Goal: Task Accomplishment & Management: Manage account settings

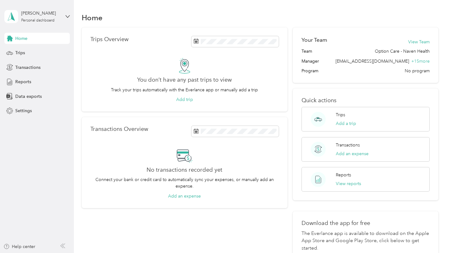
click at [65, 13] on div "[PERSON_NAME] Personal dashboard" at bounding box center [36, 17] width 65 height 22
click at [32, 156] on aside "[PERSON_NAME] Personal dashboard Home Trips Transactions Reports Data exports S…" at bounding box center [37, 126] width 74 height 253
click at [14, 109] on div "Settings" at bounding box center [36, 110] width 65 height 11
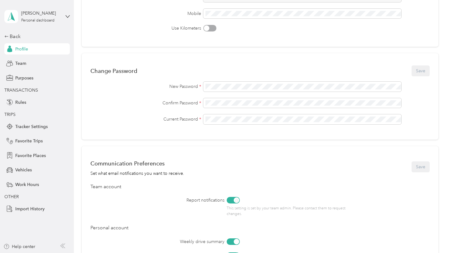
scroll to position [119, 0]
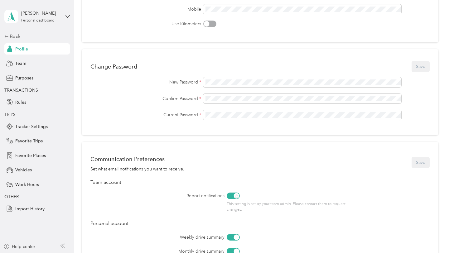
click at [227, 77] on div "Change Password Save New Password * Confirm Password * Current Password *" at bounding box center [260, 92] width 357 height 86
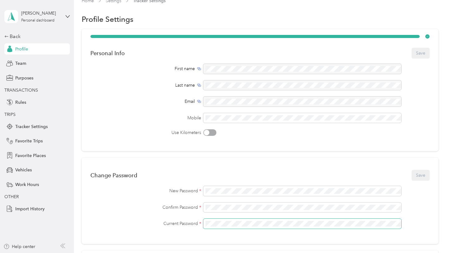
scroll to position [0, 0]
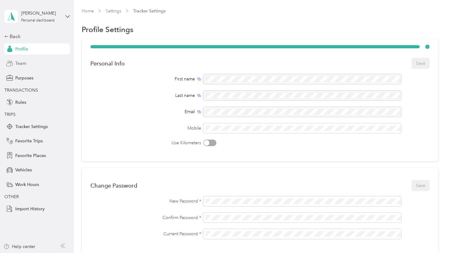
click at [18, 61] on span "Team" at bounding box center [20, 63] width 11 height 7
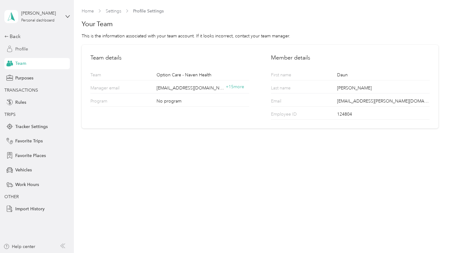
click at [22, 53] on div "Profile" at bounding box center [36, 48] width 65 height 11
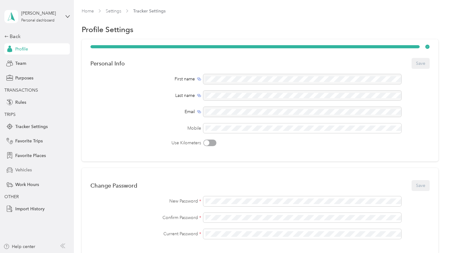
click at [21, 170] on span "Vehicles" at bounding box center [23, 170] width 17 height 7
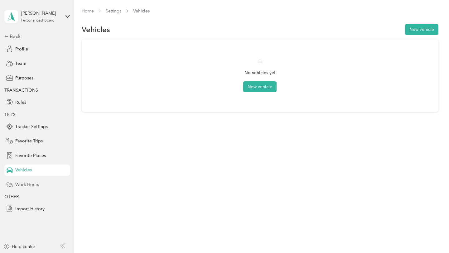
click at [41, 185] on div "Work Hours" at bounding box center [36, 184] width 65 height 11
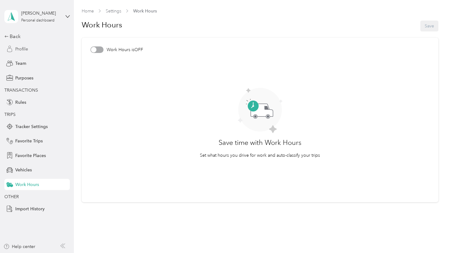
click at [32, 52] on div "Profile" at bounding box center [36, 48] width 65 height 11
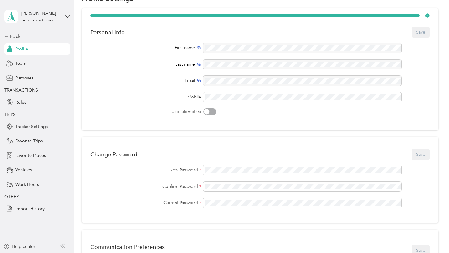
scroll to position [33, 0]
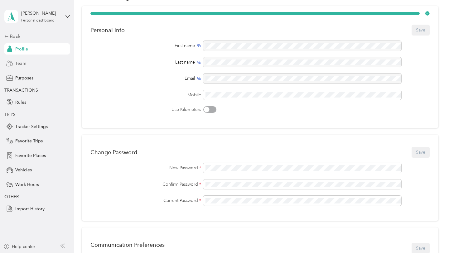
click at [15, 68] on div "Team" at bounding box center [36, 63] width 65 height 11
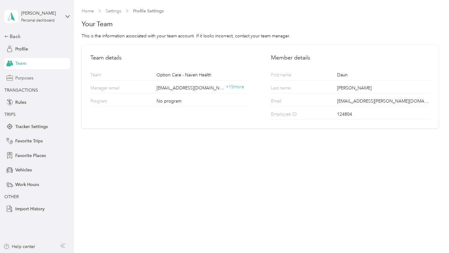
click at [17, 79] on span "Purposes" at bounding box center [24, 78] width 18 height 7
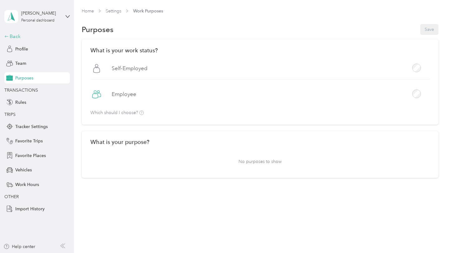
click at [11, 36] on div "Back" at bounding box center [35, 36] width 62 height 7
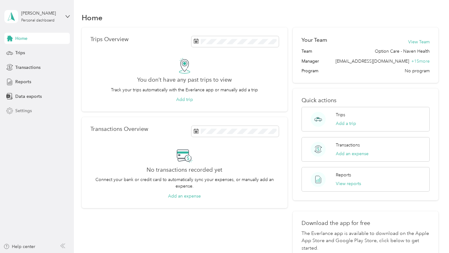
click at [16, 110] on span "Settings" at bounding box center [23, 111] width 17 height 7
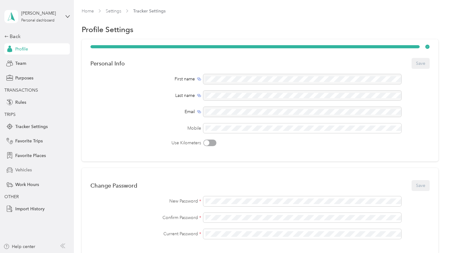
click at [20, 170] on span "Vehicles" at bounding box center [23, 170] width 17 height 7
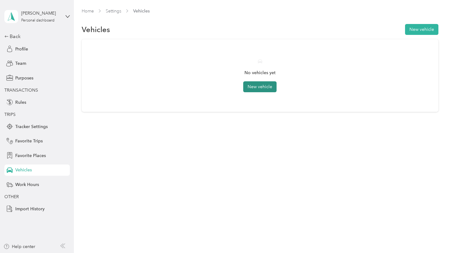
click at [259, 89] on button "New vehicle" at bounding box center [259, 86] width 33 height 11
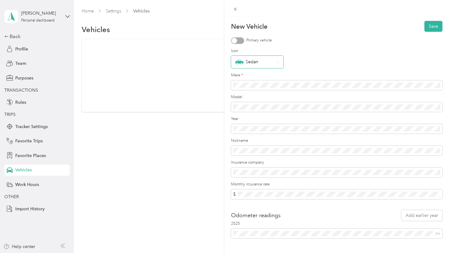
click at [242, 62] on img at bounding box center [239, 62] width 8 height 8
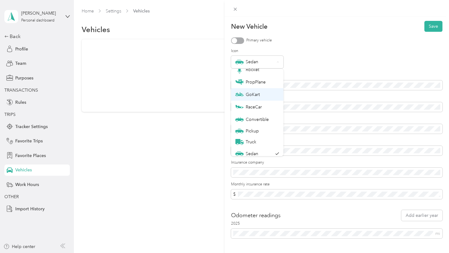
scroll to position [22, 0]
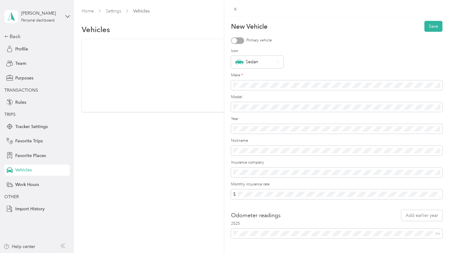
click at [254, 147] on div "Sedan" at bounding box center [253, 149] width 37 height 8
click at [262, 62] on div "Sedan" at bounding box center [254, 62] width 39 height 8
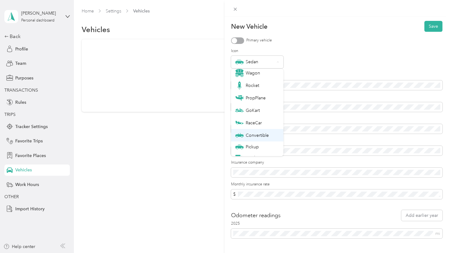
scroll to position [0, 0]
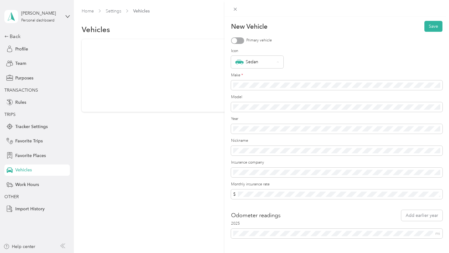
click at [312, 44] on form "New Vehicle Save Primary vehicle Icon Sedan Make * Model Year Nickname Insuranc…" at bounding box center [336, 130] width 211 height 218
click at [241, 41] on div at bounding box center [237, 40] width 13 height 7
click at [238, 82] on span at bounding box center [336, 85] width 211 height 10
click at [238, 89] on span at bounding box center [336, 85] width 211 height 10
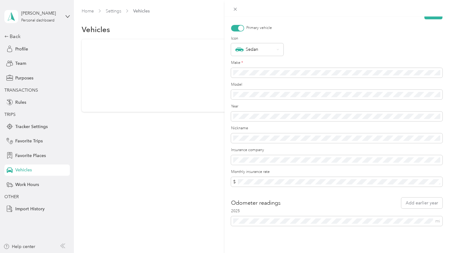
click at [236, 122] on form "New Vehicle Save Primary vehicle Icon Sedan Make * Model Year Nickname Insuranc…" at bounding box center [336, 117] width 211 height 218
click at [273, 163] on span at bounding box center [336, 160] width 211 height 10
click at [270, 156] on span at bounding box center [336, 160] width 211 height 10
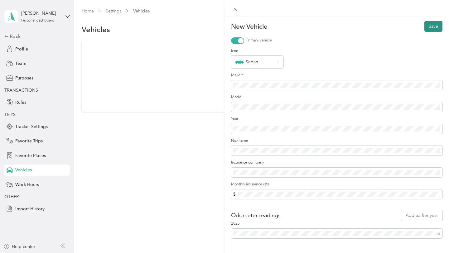
click at [430, 24] on button "Save" at bounding box center [433, 26] width 18 height 11
